Goal: Transaction & Acquisition: Purchase product/service

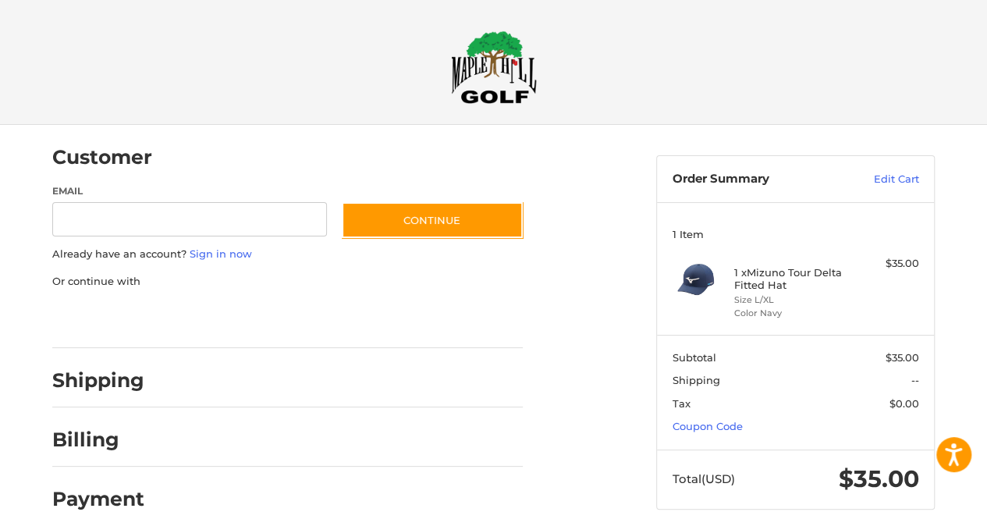
click at [761, 282] on h4 "1 x Mizuno Tour Delta Fitted Hat" at bounding box center [793, 279] width 119 height 26
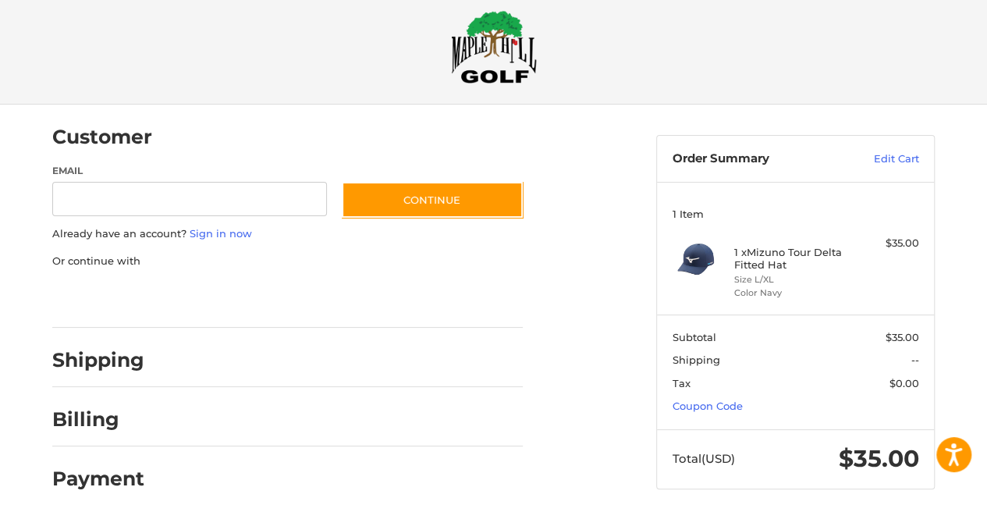
click at [93, 358] on h2 "Shipping" at bounding box center [98, 360] width 92 height 24
click at [504, 67] on img at bounding box center [494, 46] width 86 height 73
